Goal: Task Accomplishment & Management: Manage account settings

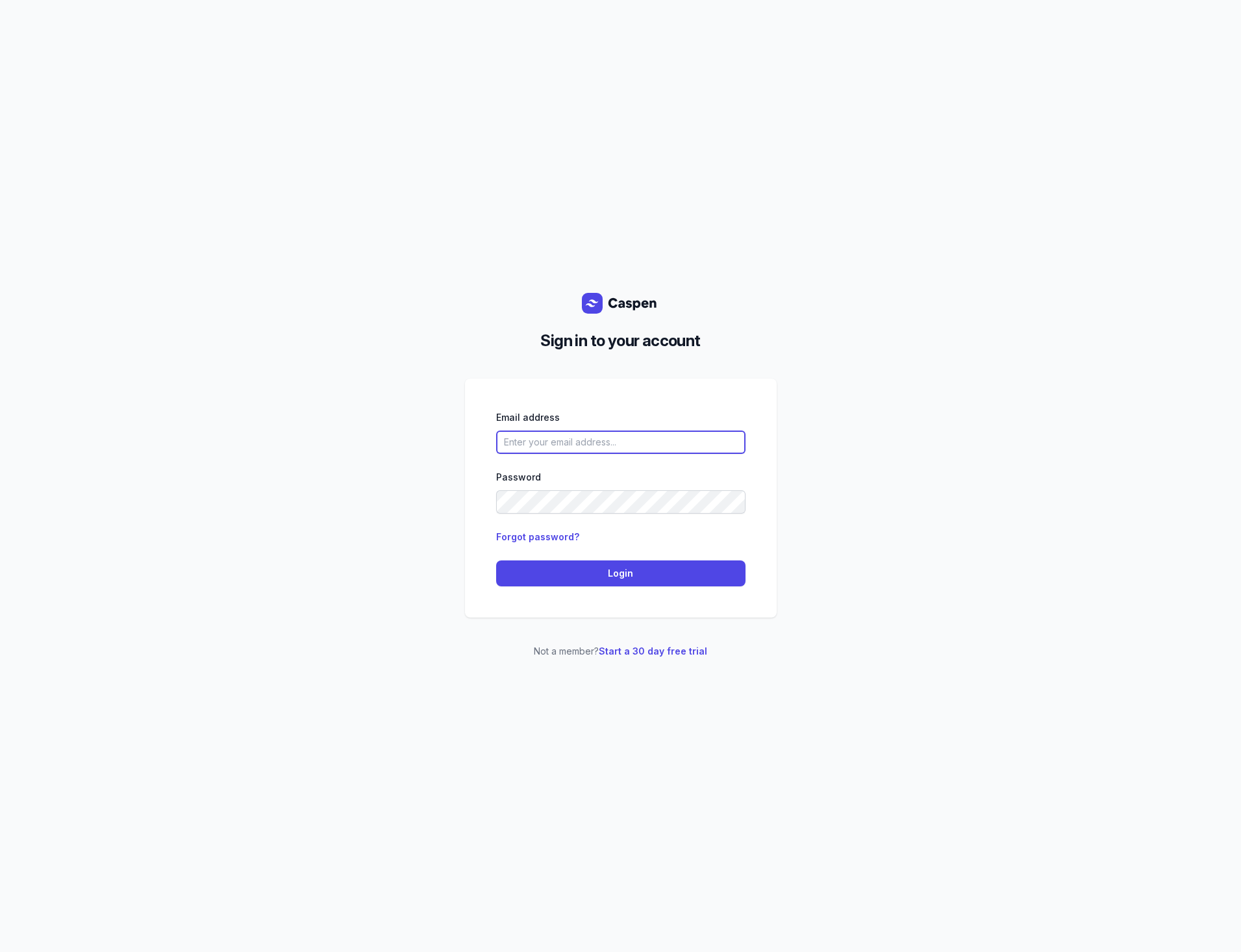
type input "[PERSON_NAME][EMAIL_ADDRESS][DOMAIN_NAME]"
click at [651, 449] on input "[PERSON_NAME][EMAIL_ADDRESS][DOMAIN_NAME]" at bounding box center [621, 443] width 249 height 24
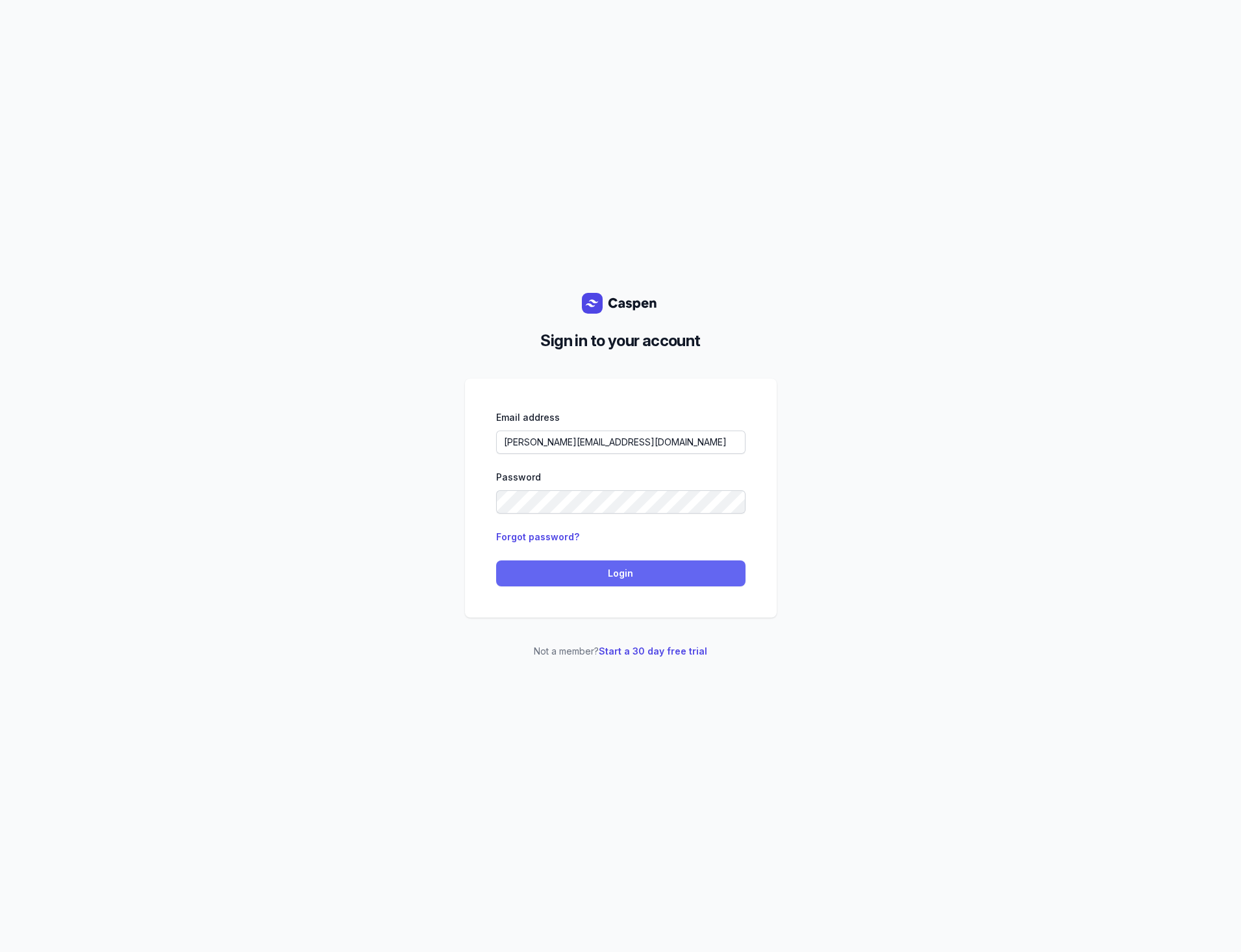
click at [624, 571] on span "Login" at bounding box center [621, 574] width 234 height 15
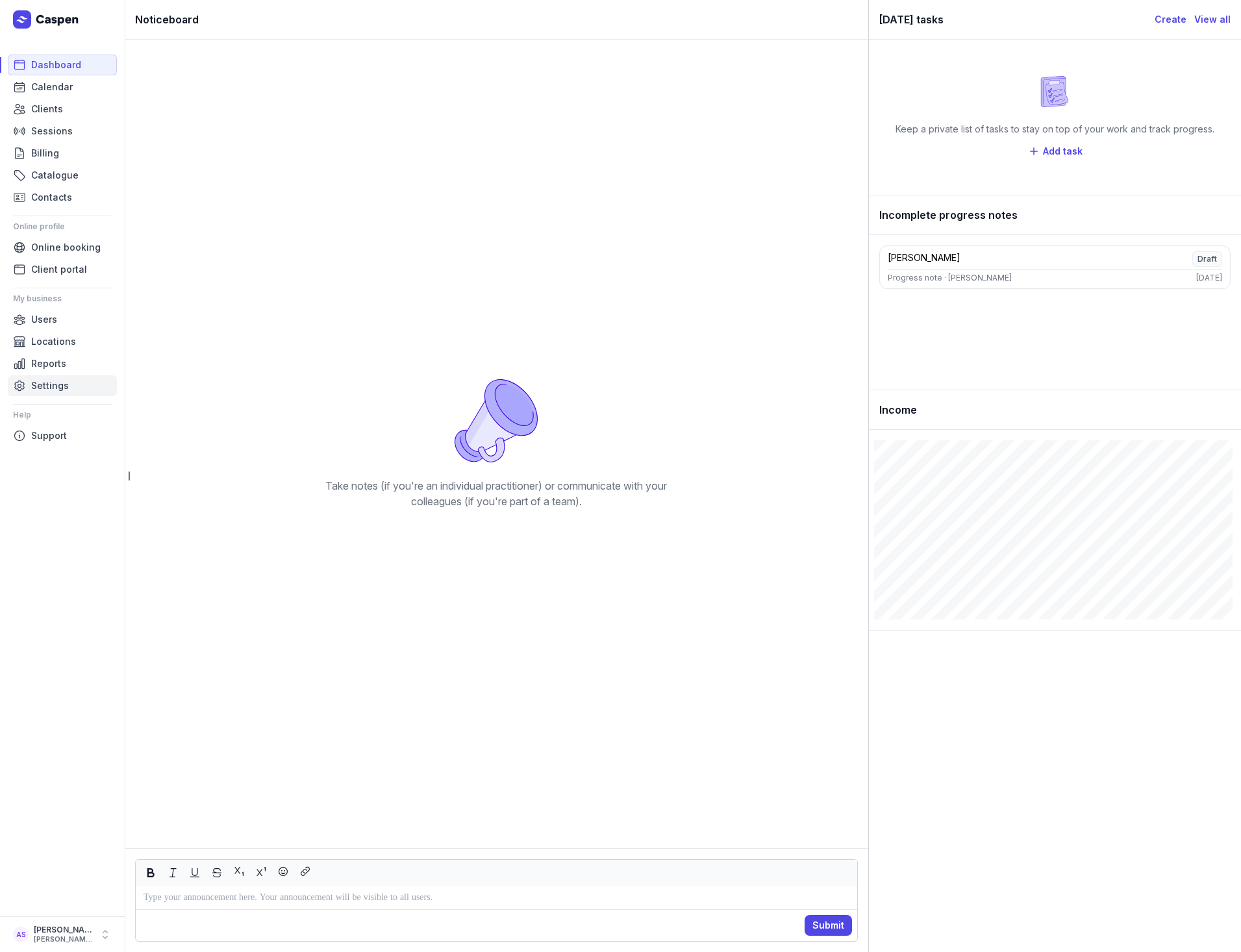
click at [34, 388] on span "Settings" at bounding box center [50, 385] width 38 height 15
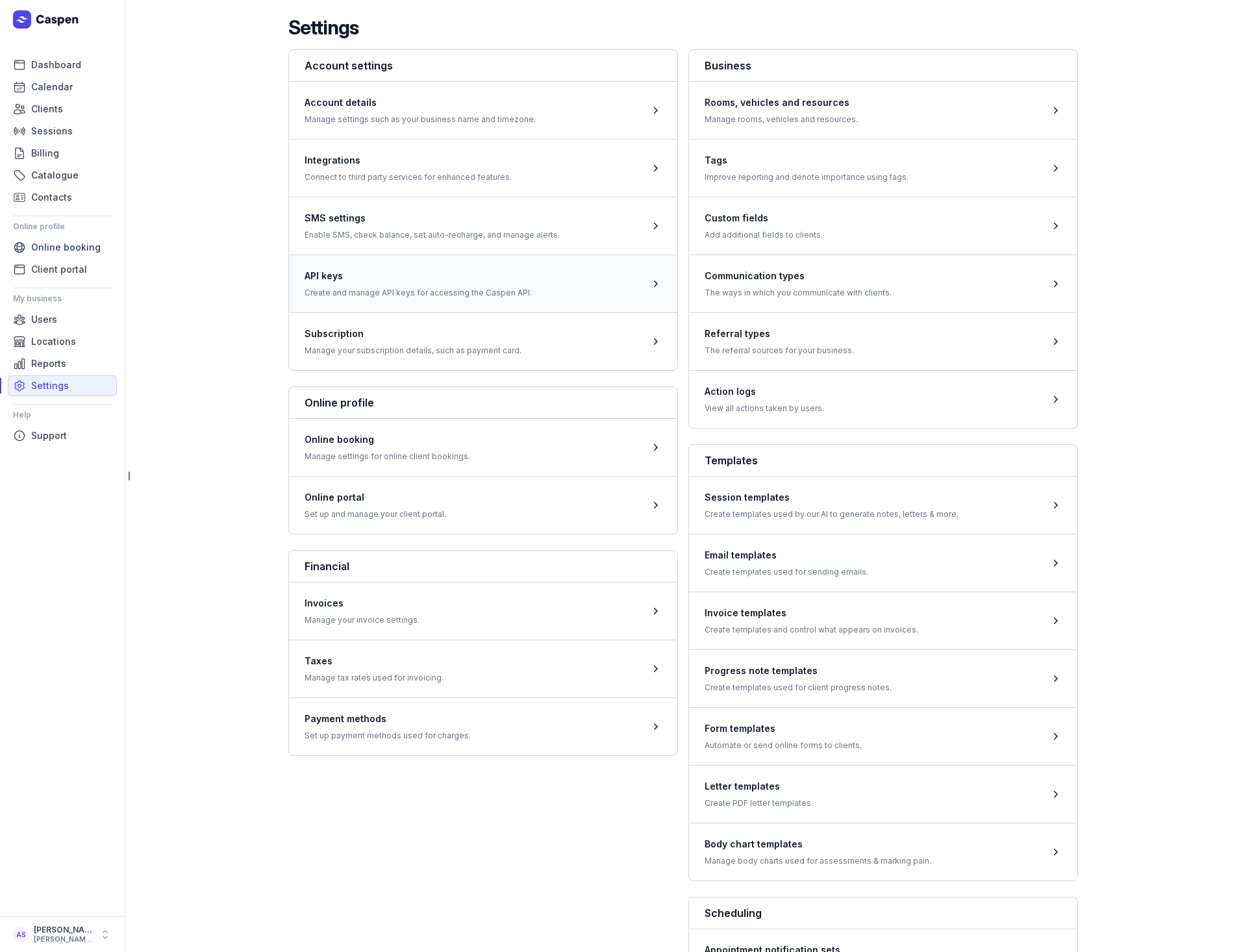
click at [335, 284] on span at bounding box center [483, 283] width 388 height 58
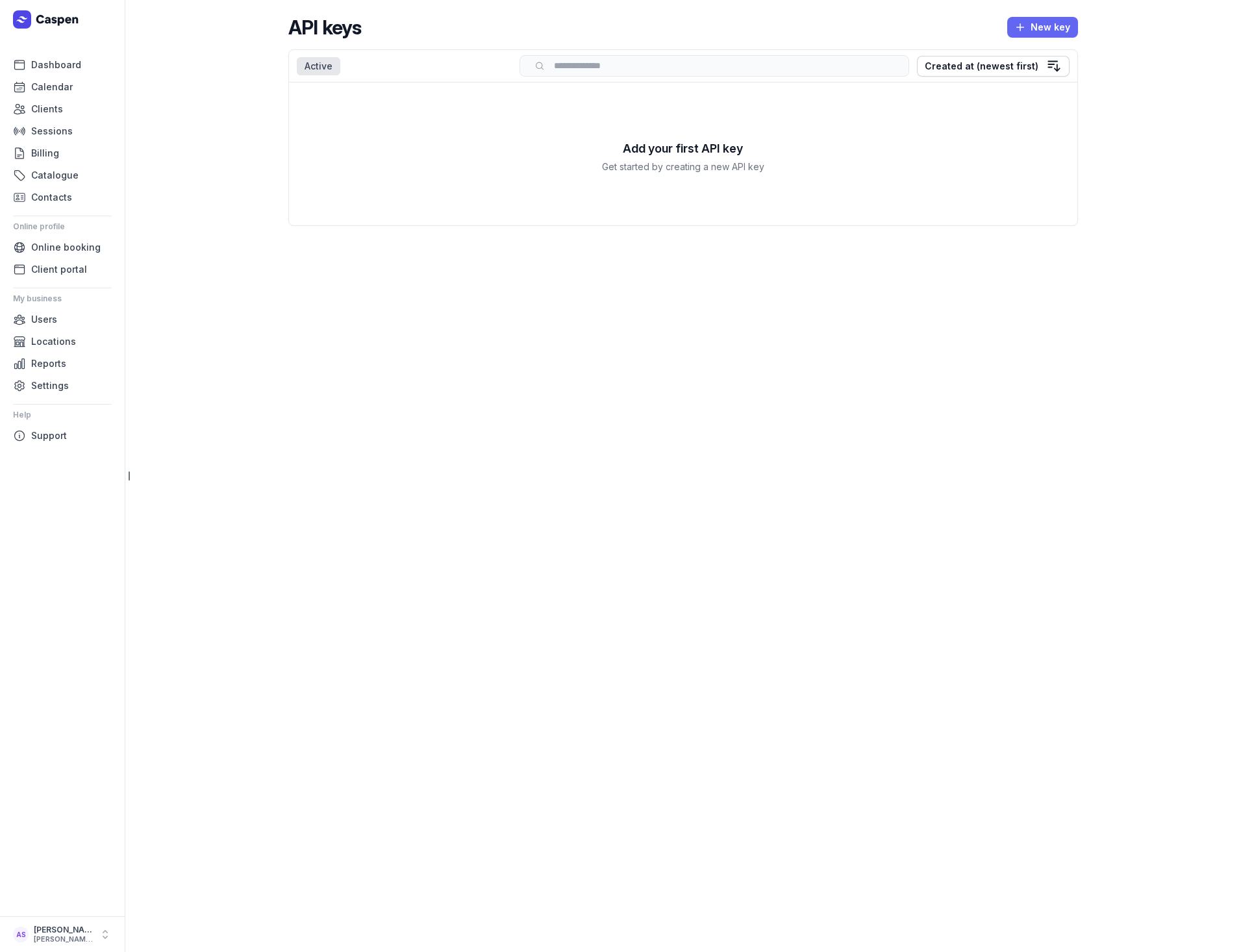
click at [1051, 25] on span "New key" at bounding box center [1042, 27] width 55 height 15
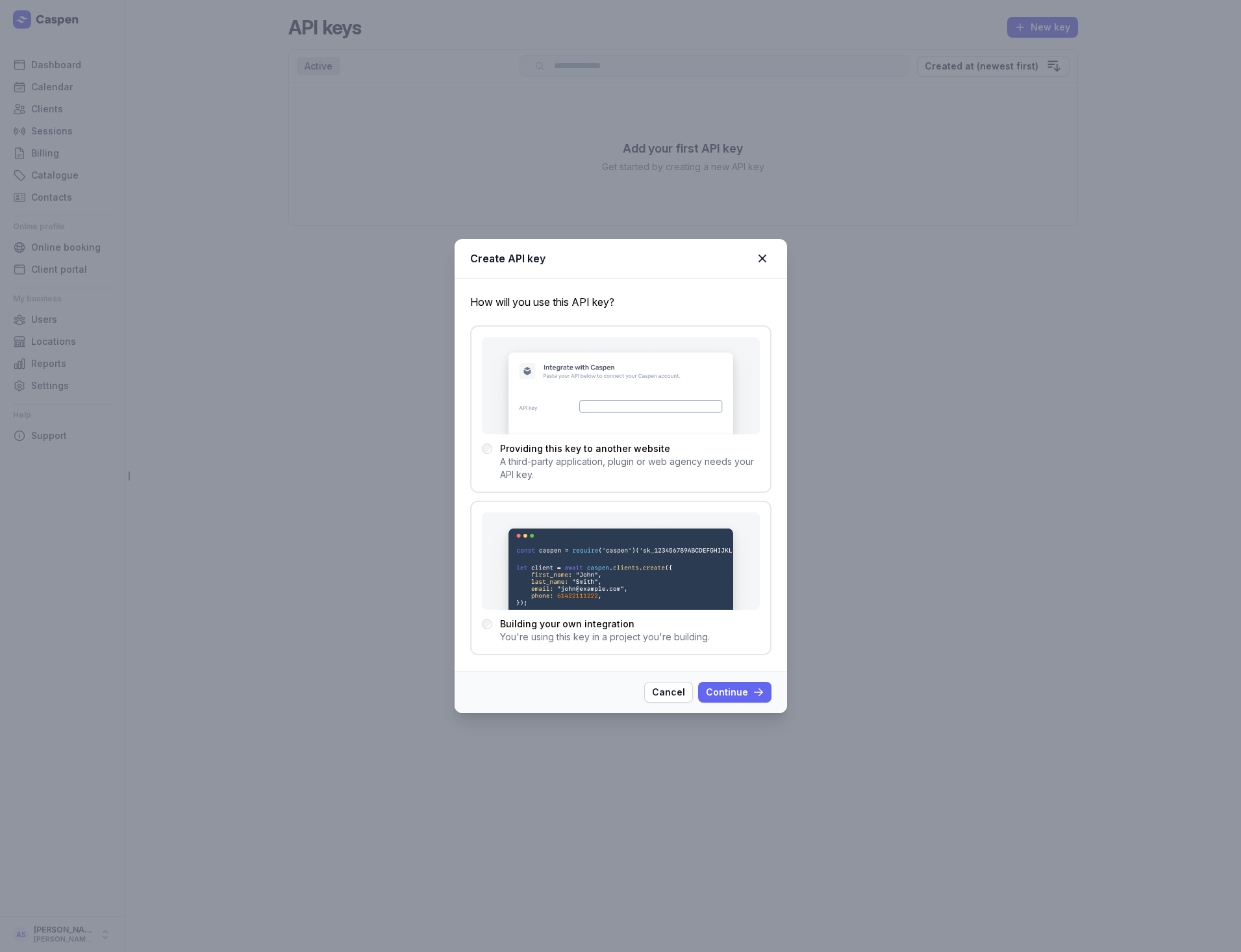
click at [740, 691] on span "Continue" at bounding box center [734, 692] width 58 height 15
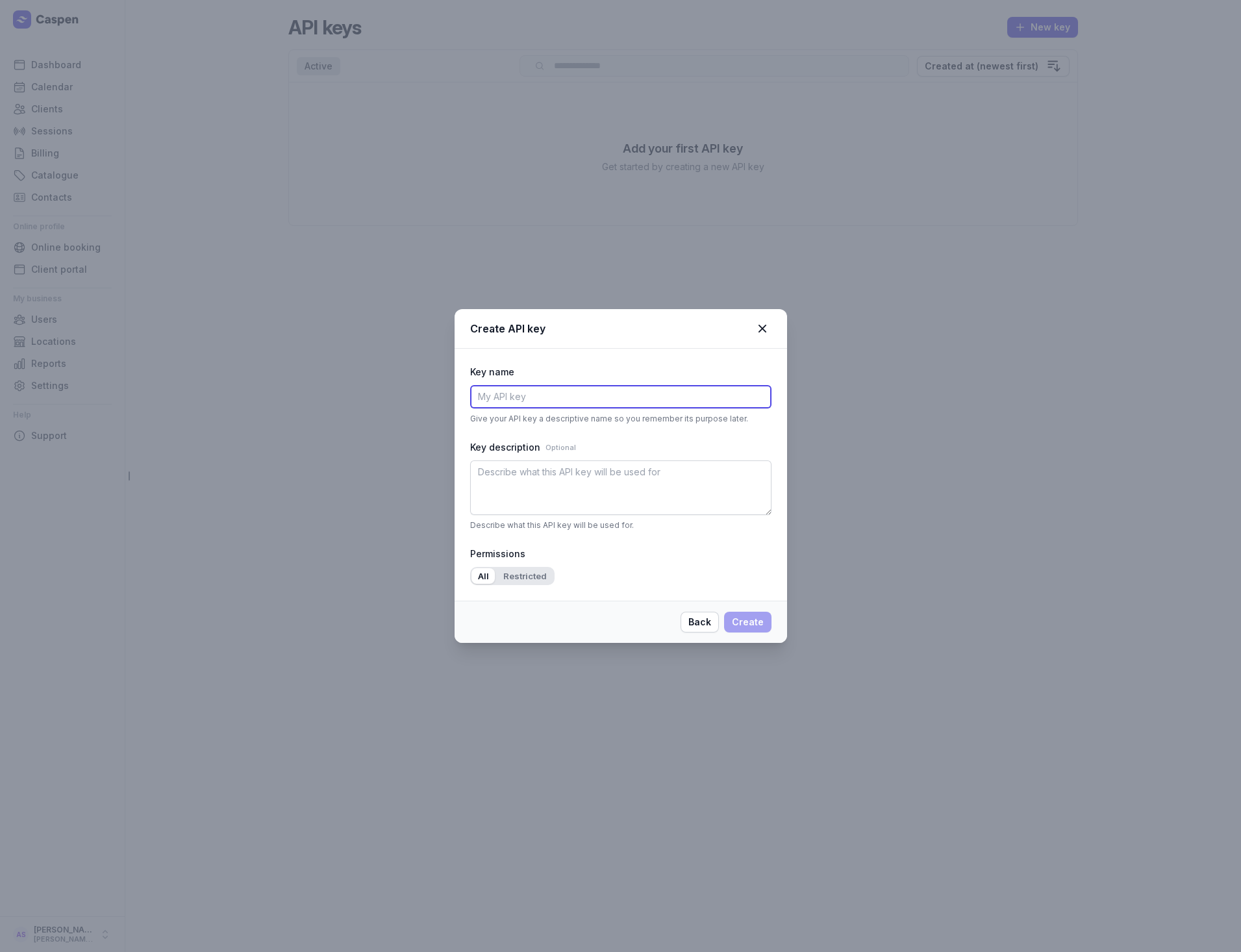
click at [568, 394] on input "text" at bounding box center [621, 397] width 301 height 24
type input "Live 1"
click at [485, 573] on span "All" at bounding box center [484, 576] width 11 height 10
click at [527, 578] on span "Restricted" at bounding box center [525, 576] width 43 height 10
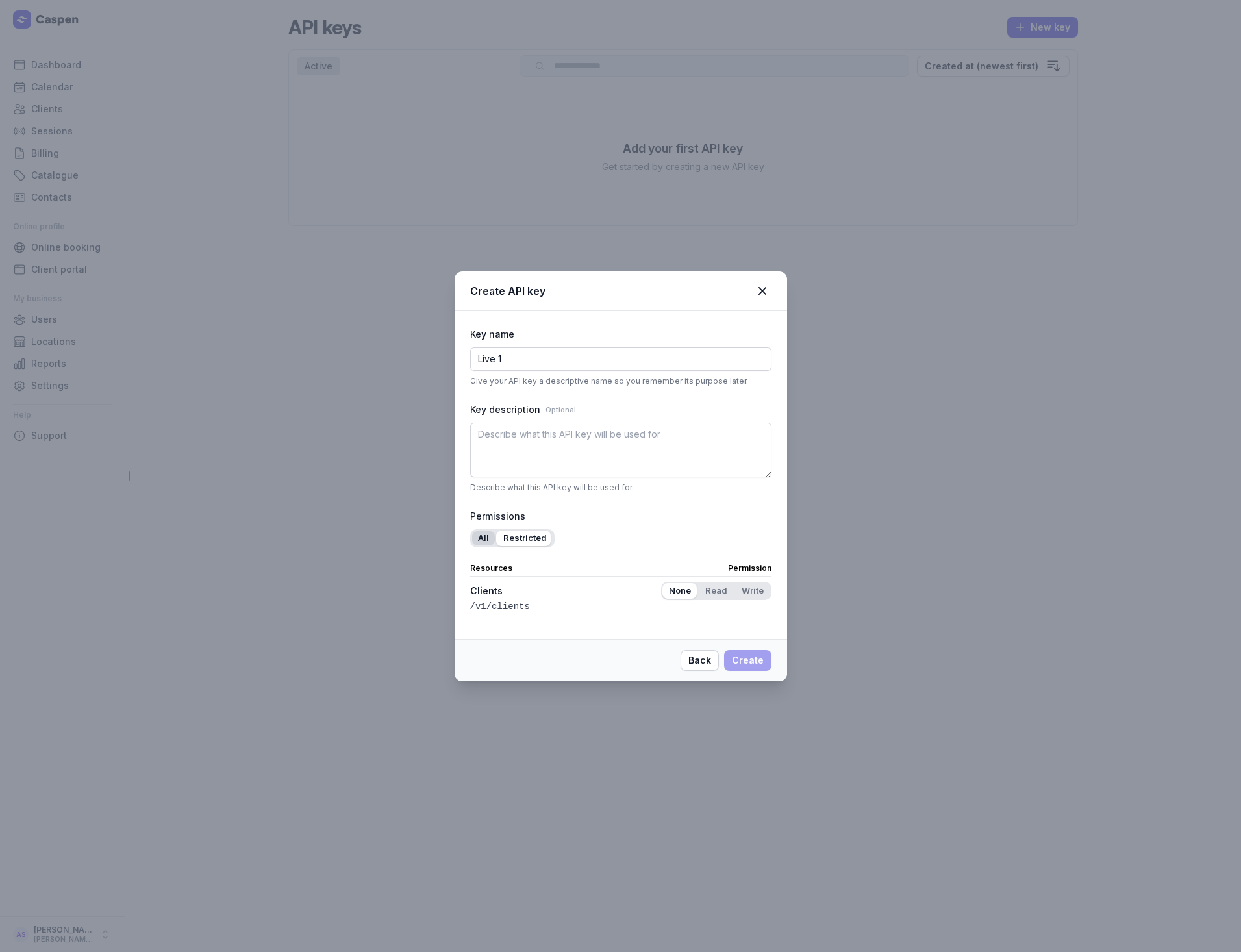
click at [487, 539] on span "All" at bounding box center [484, 537] width 11 height 10
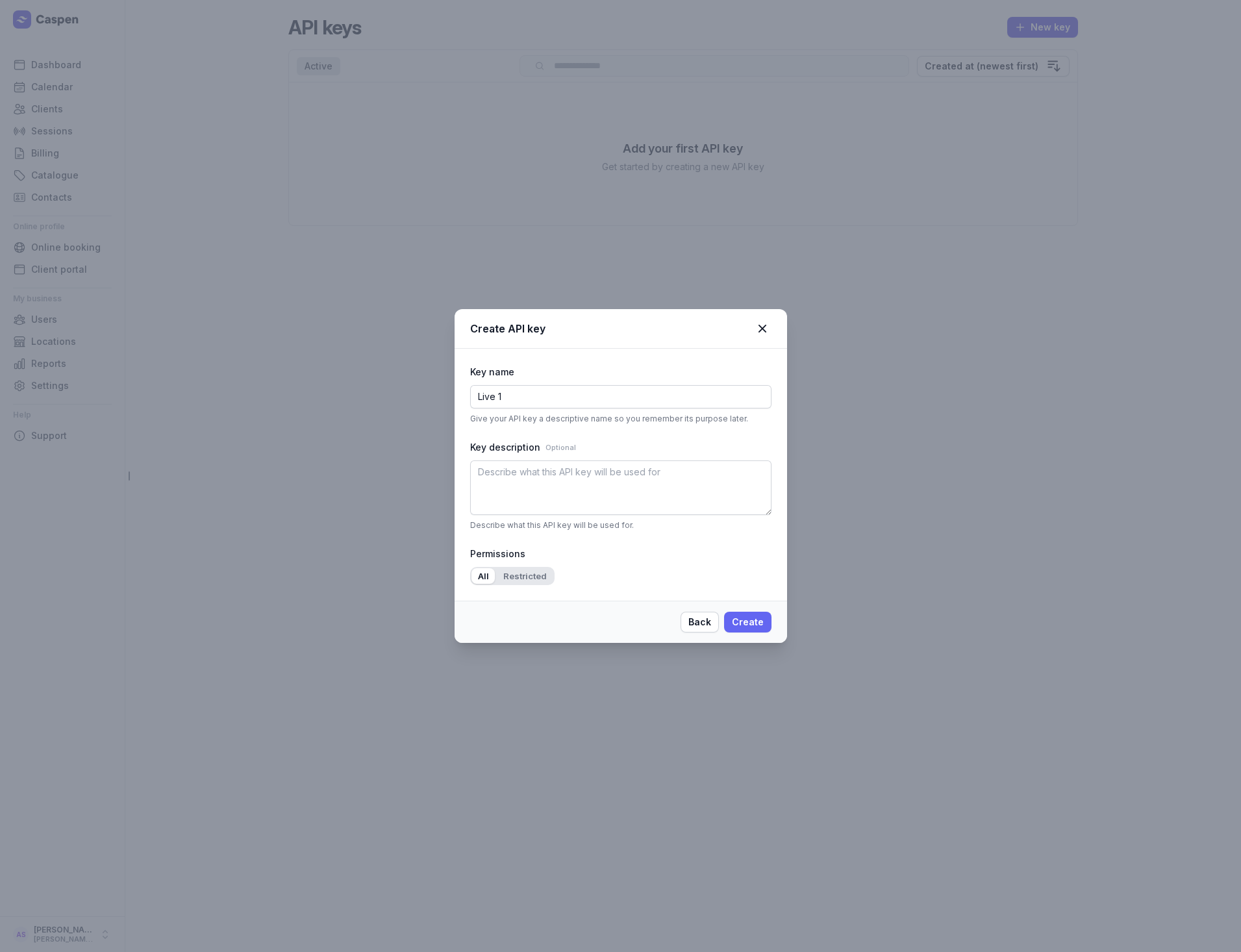
click at [749, 622] on span "Create" at bounding box center [748, 622] width 32 height 15
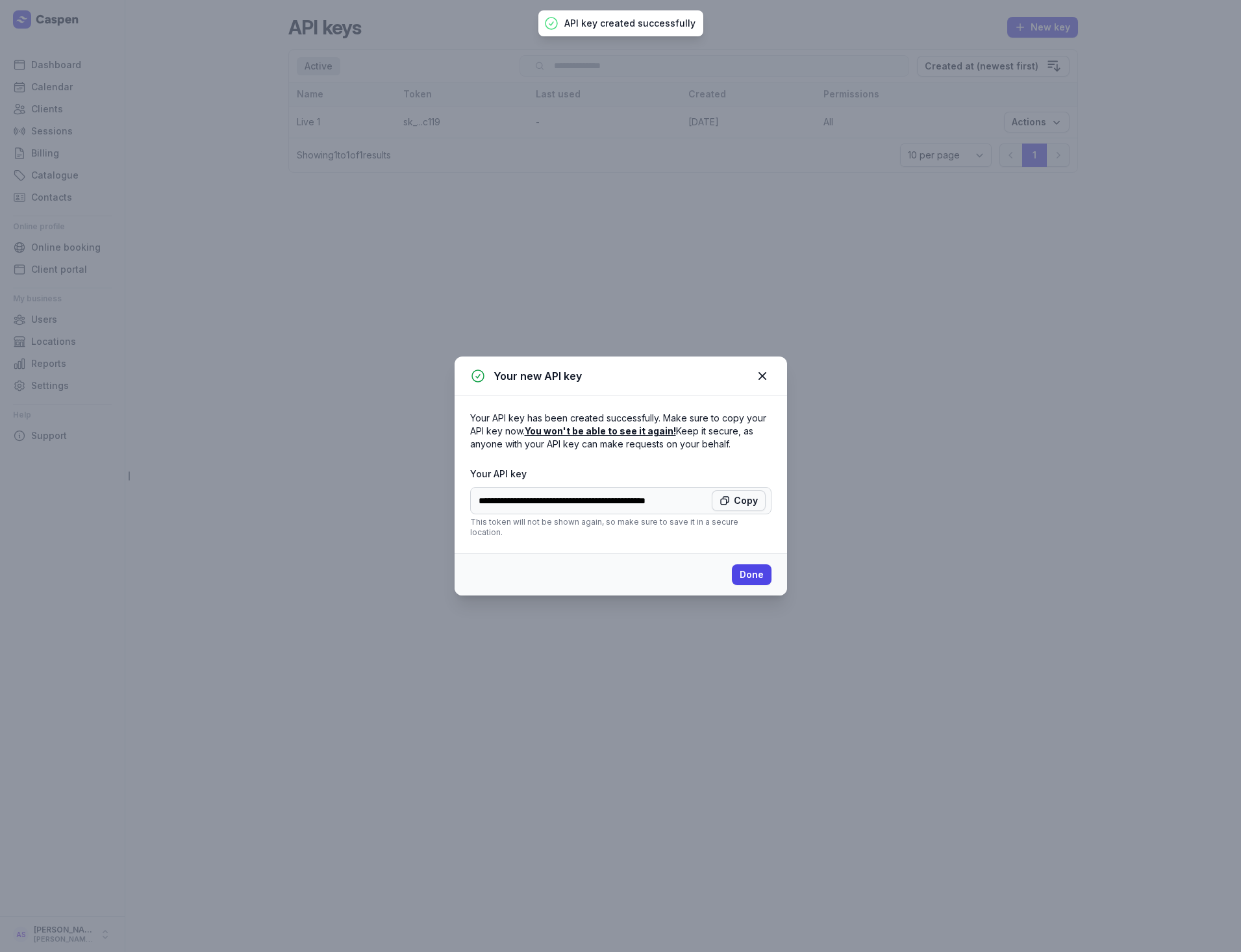
click at [738, 503] on span "Copy" at bounding box center [739, 500] width 38 height 15
click at [757, 569] on span "Done" at bounding box center [752, 575] width 24 height 15
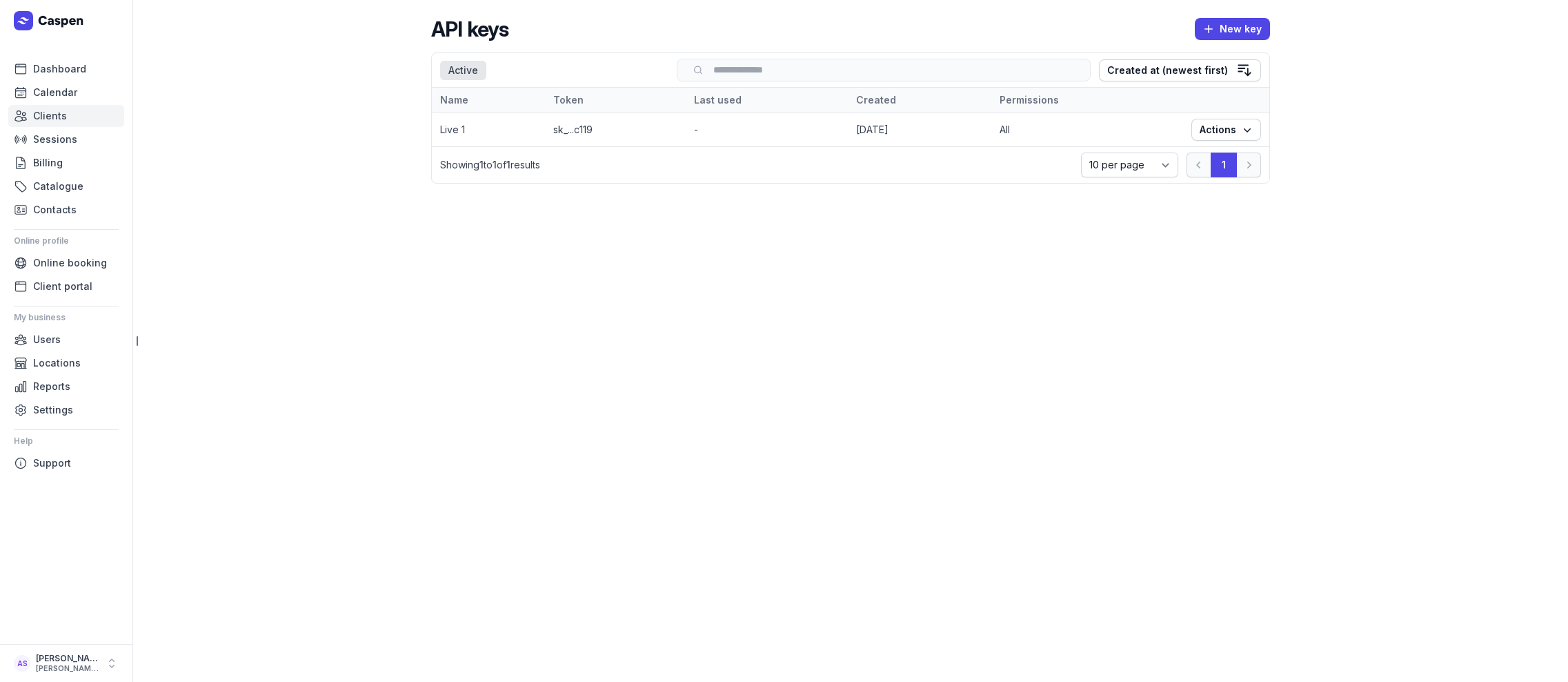
click at [36, 113] on span "Clients" at bounding box center [50, 116] width 34 height 16
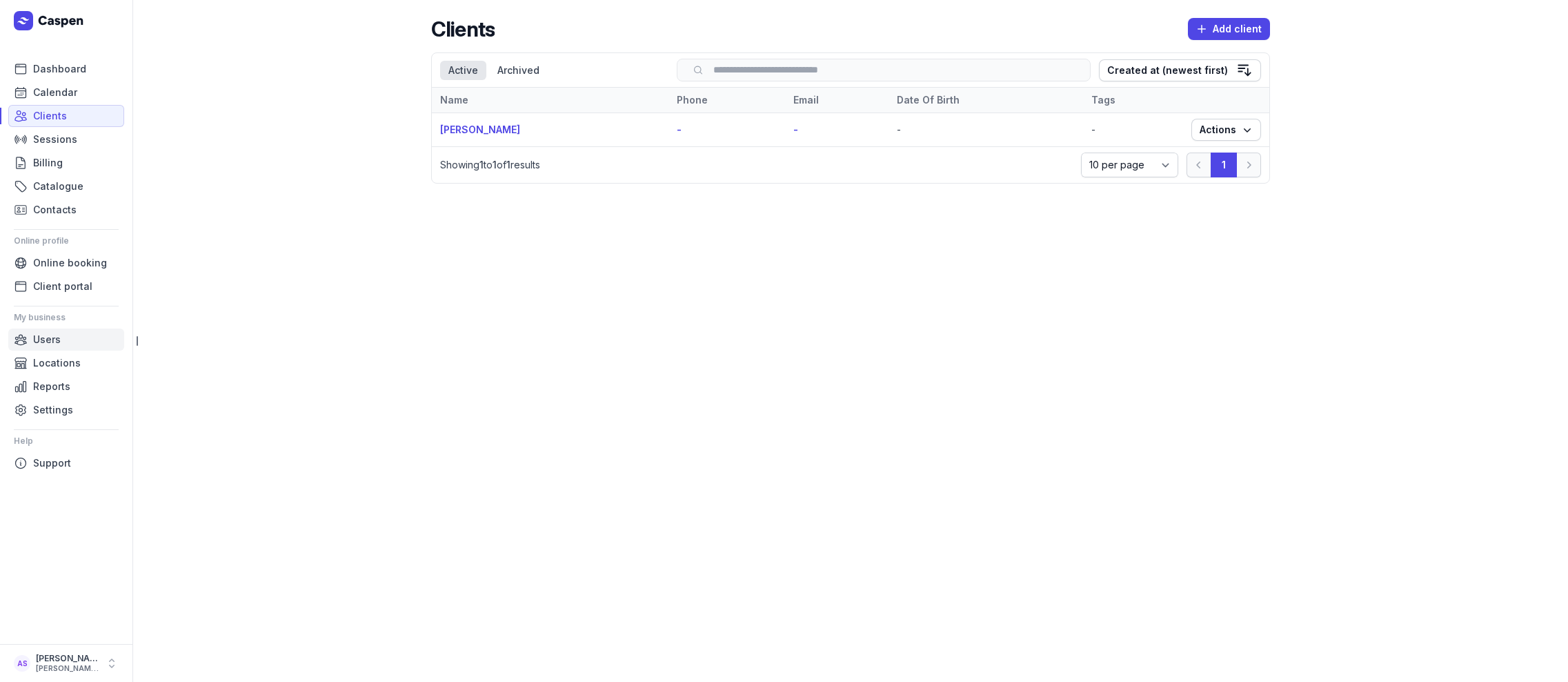
click at [49, 341] on span "Users" at bounding box center [47, 339] width 27 height 16
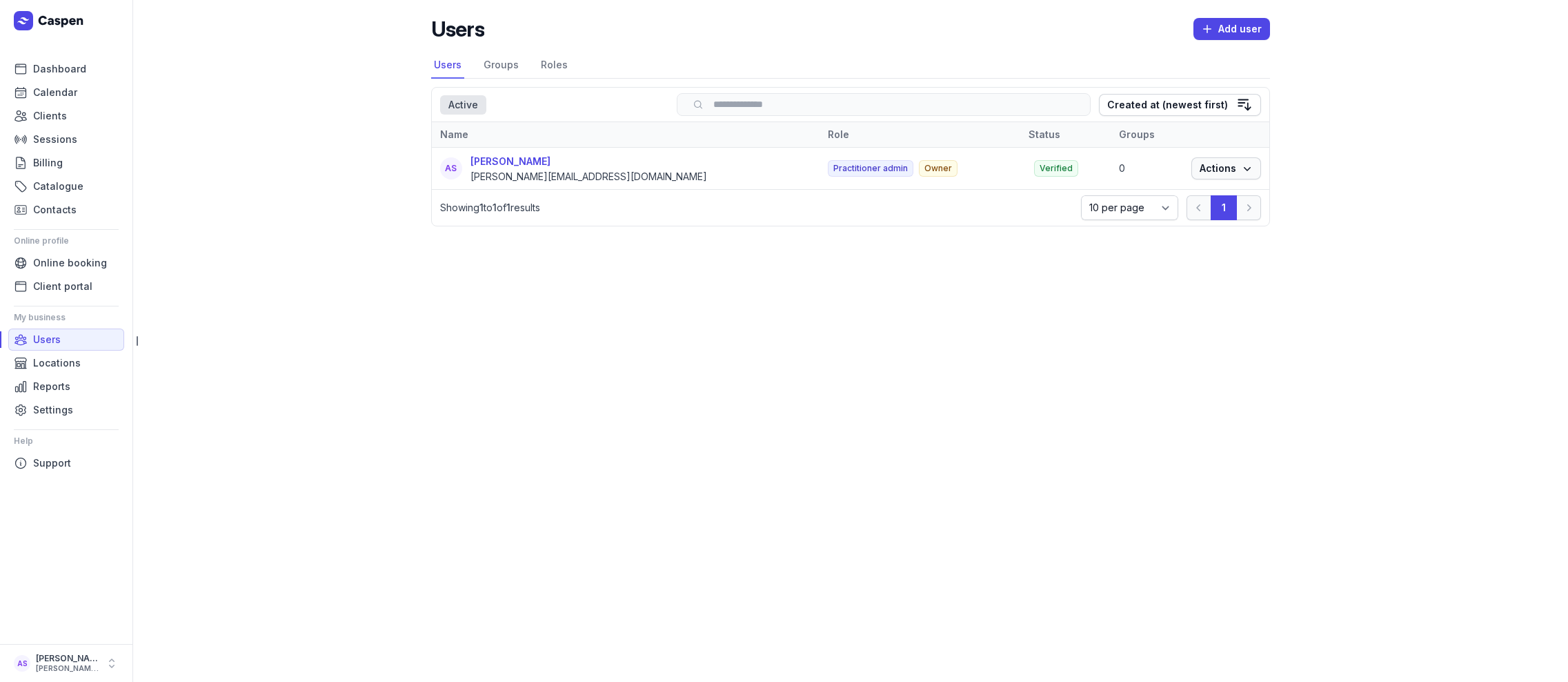
click at [1232, 176] on span "Actions" at bounding box center [1227, 168] width 53 height 16
click at [1167, 195] on link "Edit" at bounding box center [1184, 196] width 155 height 19
select select
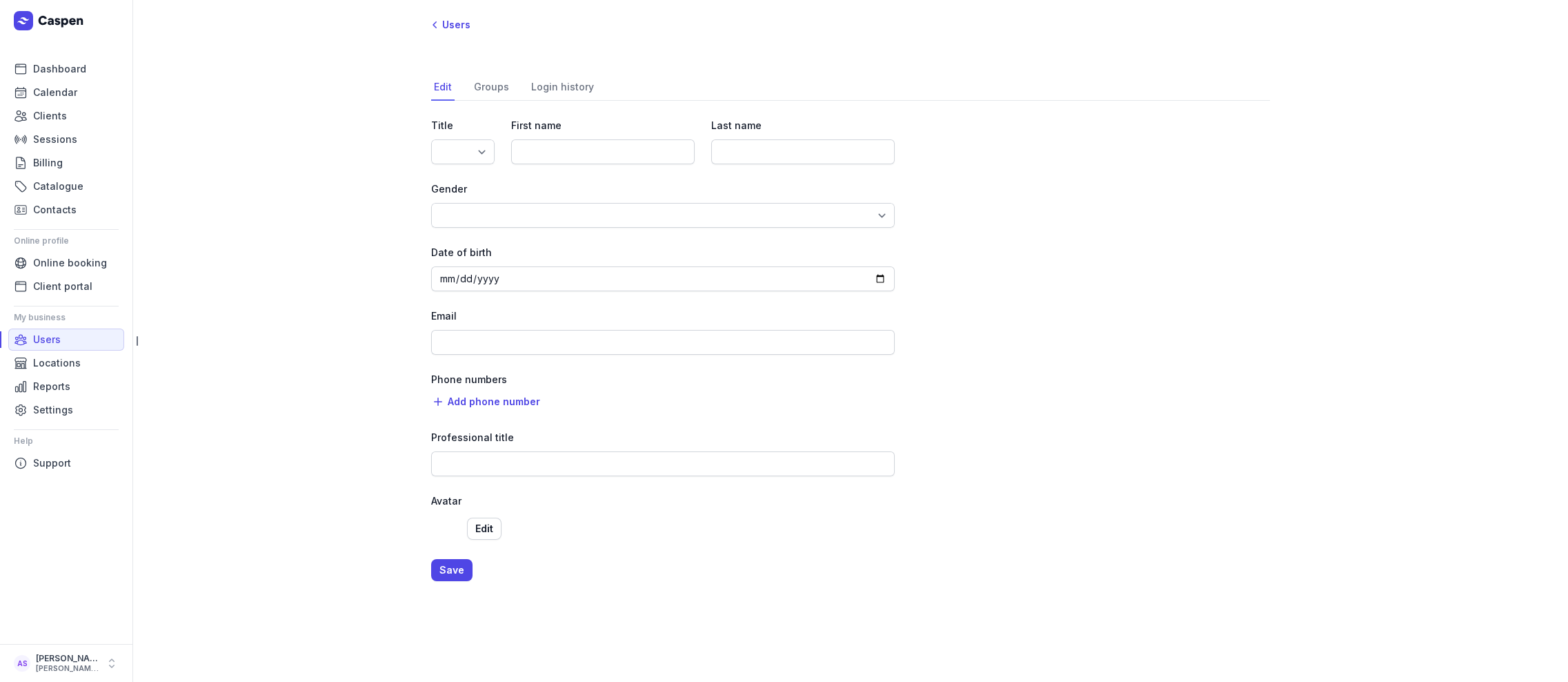
type input "Allen"
type input "Slev"
type input "[PERSON_NAME][EMAIL_ADDRESS][DOMAIN_NAME]"
select select "+61"
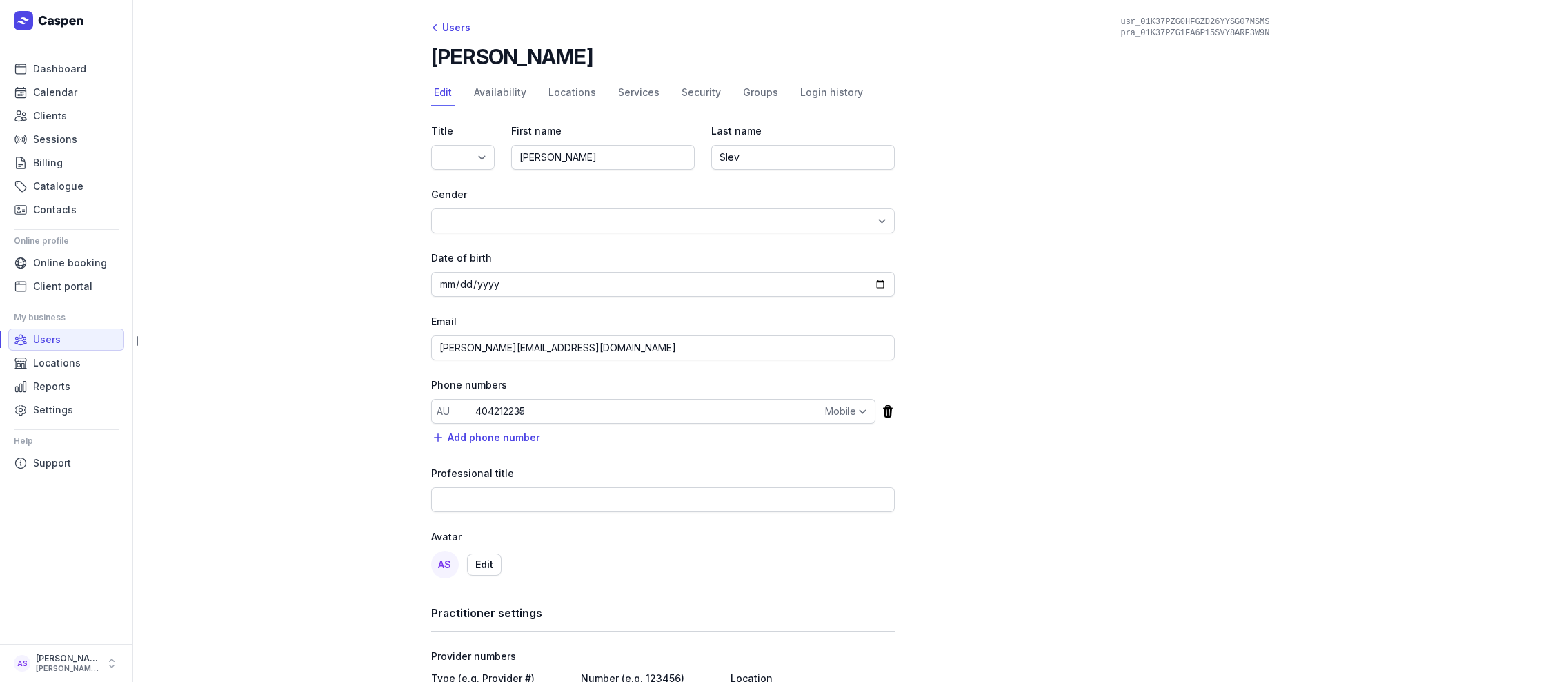
click at [295, 164] on main "Users usr_01K37PZG0HFGZD26YYSG07MSMS pra_01K37PZG1FA6P15SVY8ARF3W9N Allen Slev …" at bounding box center [850, 341] width 1435 height 682
